Goal: Transaction & Acquisition: Purchase product/service

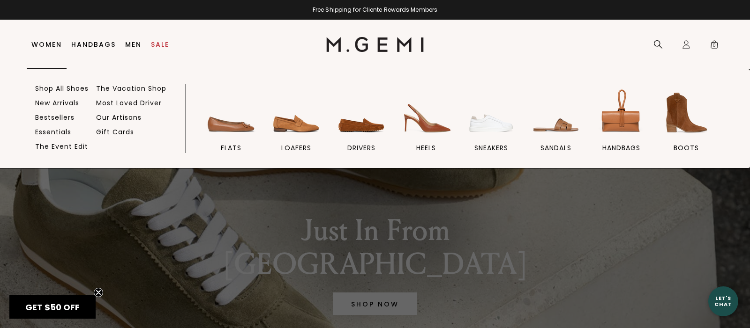
scroll to position [10, 0]
click at [124, 88] on link "The Vacation Shop" at bounding box center [131, 88] width 70 height 8
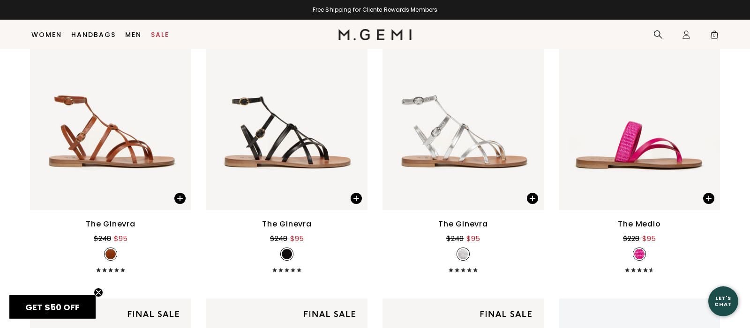
scroll to position [1770, 0]
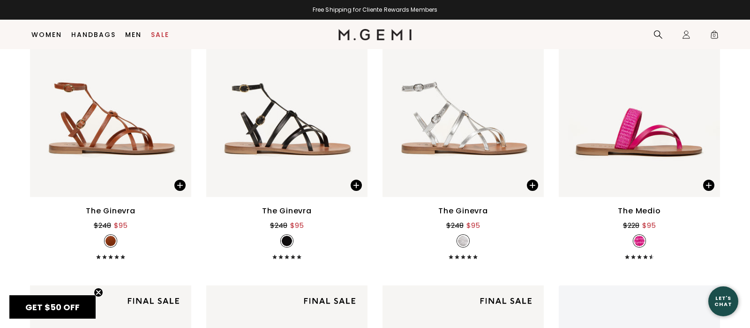
click at [114, 236] on img at bounding box center [110, 241] width 10 height 10
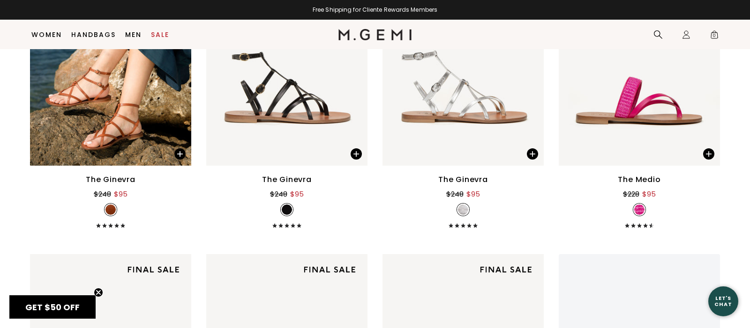
scroll to position [1754, 0]
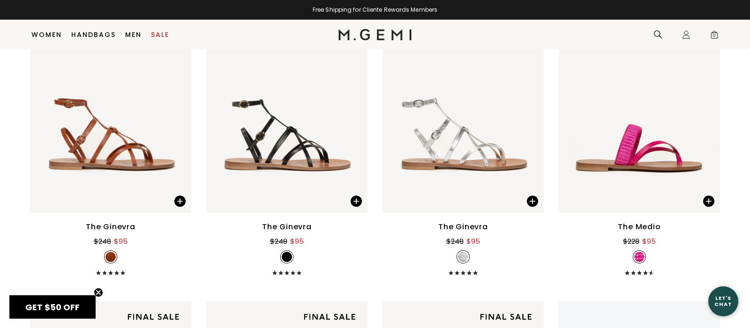
click at [110, 233] on div "$248 $95" at bounding box center [111, 240] width 34 height 15
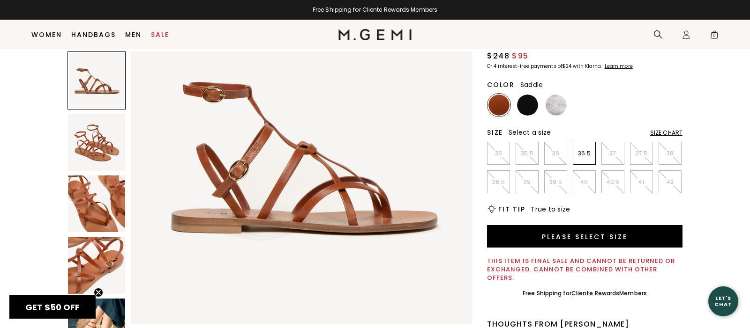
scroll to position [72, 0]
click at [655, 134] on div "Size Chart" at bounding box center [666, 133] width 32 height 7
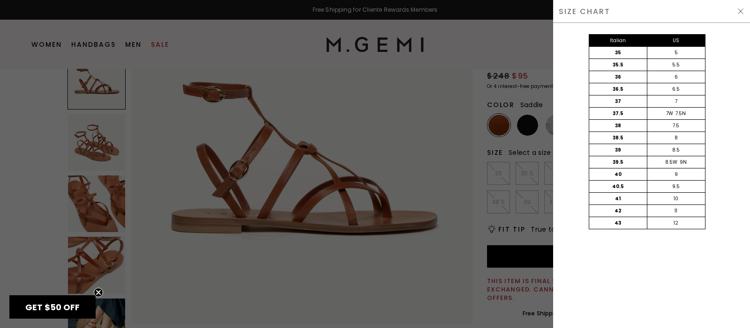
click at [742, 11] on img at bounding box center [739, 10] width 7 height 7
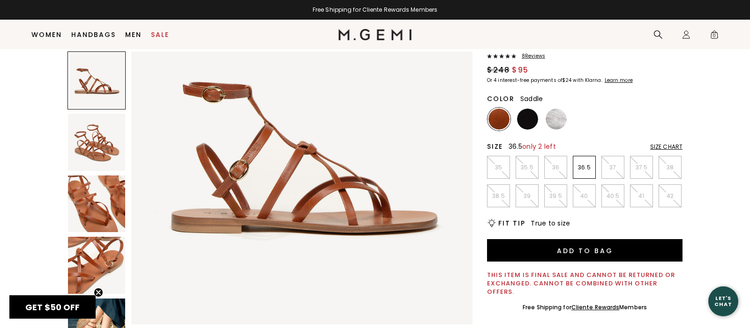
scroll to position [52, 0]
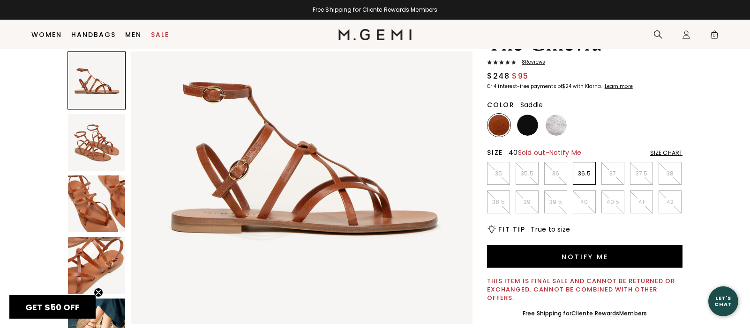
click at [588, 205] on p "40" at bounding box center [584, 202] width 22 height 7
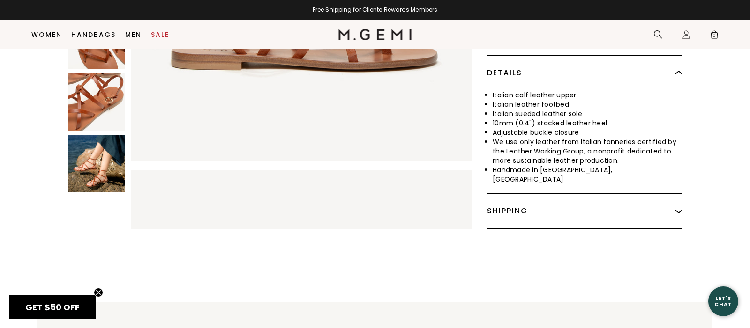
scroll to position [446, 0]
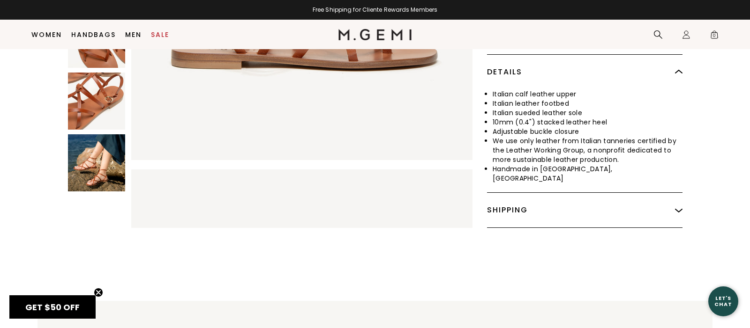
click at [517, 193] on div "Shipping" at bounding box center [584, 210] width 195 height 35
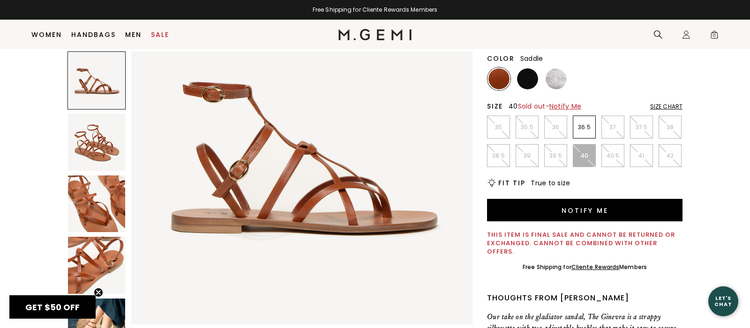
scroll to position [0, 0]
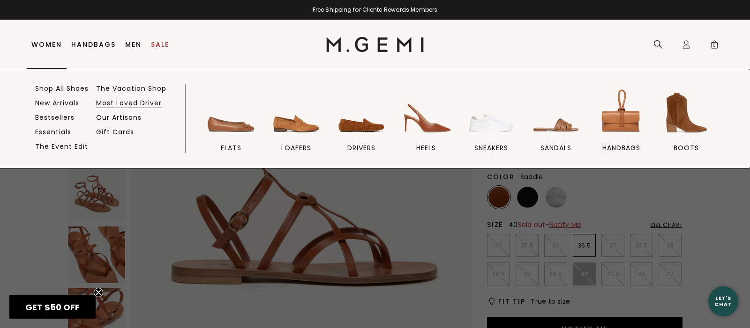
click at [119, 102] on link "Most Loved Driver" at bounding box center [129, 103] width 66 height 8
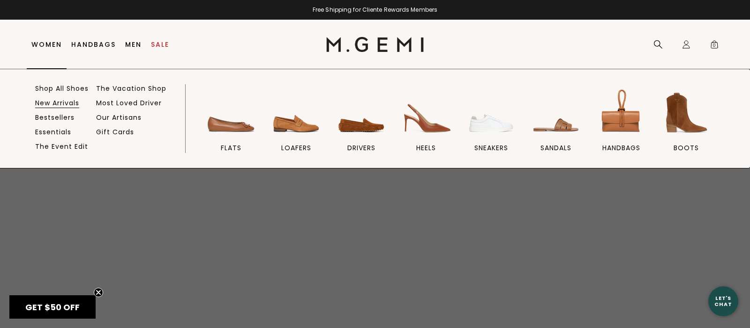
click at [57, 102] on link "New Arrivals" at bounding box center [57, 103] width 44 height 8
